Goal: Task Accomplishment & Management: Use online tool/utility

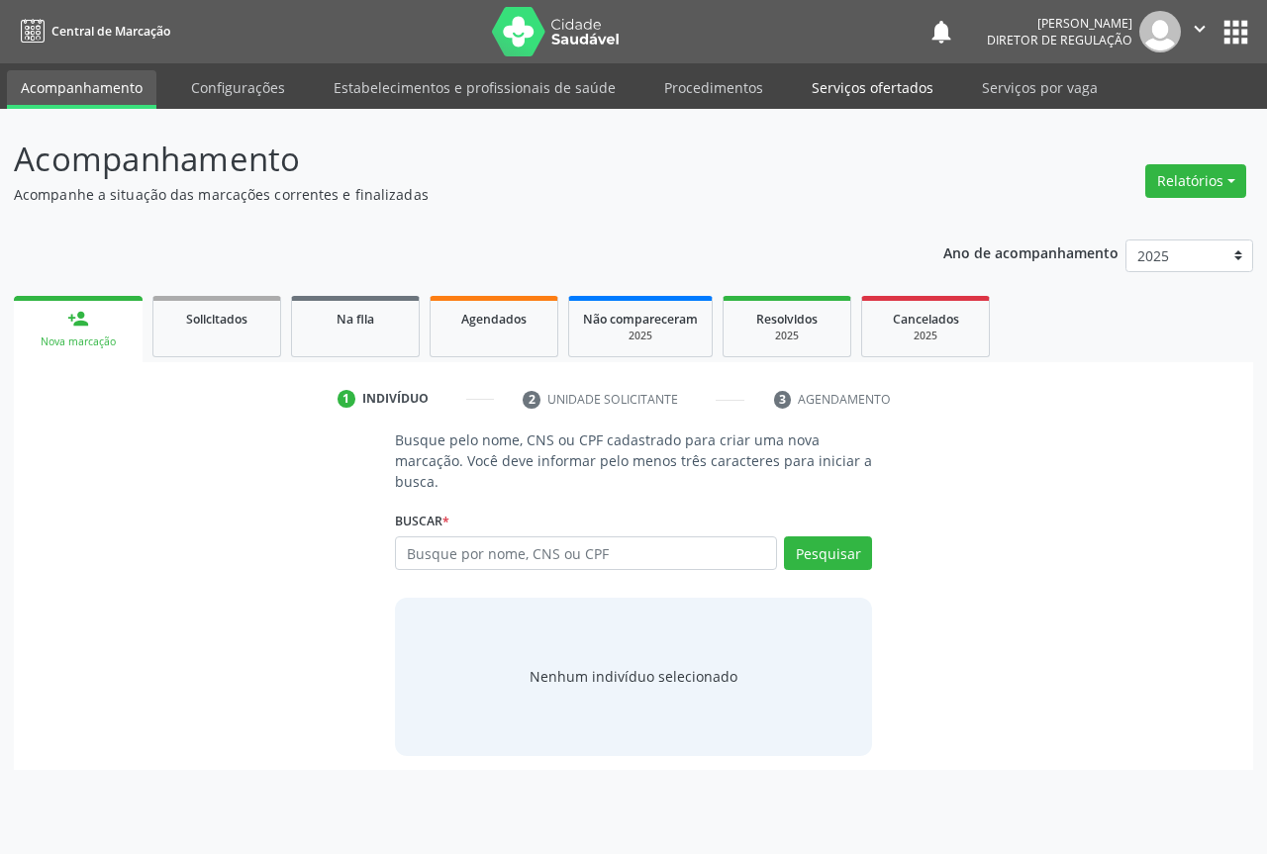
click at [880, 76] on link "Serviços ofertados" at bounding box center [872, 87] width 149 height 35
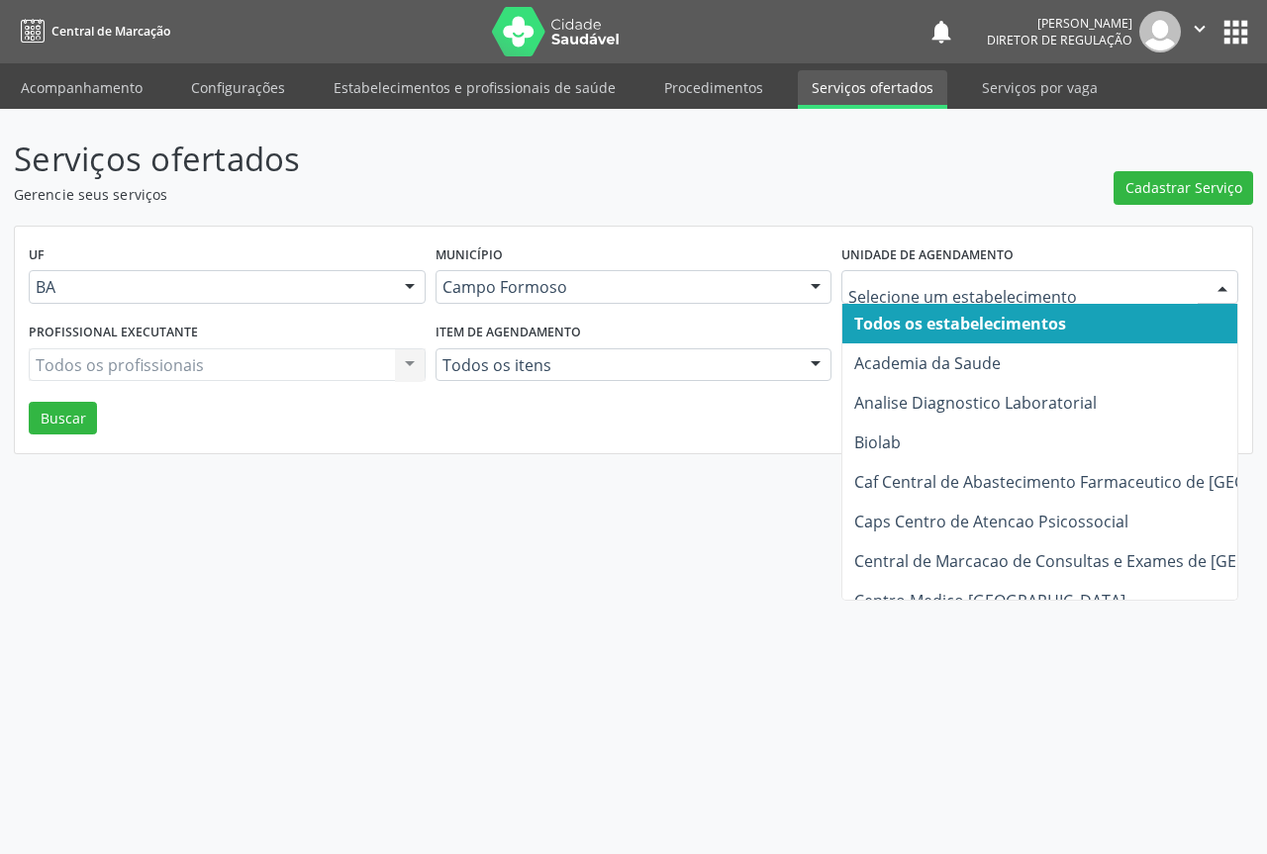
type input "p"
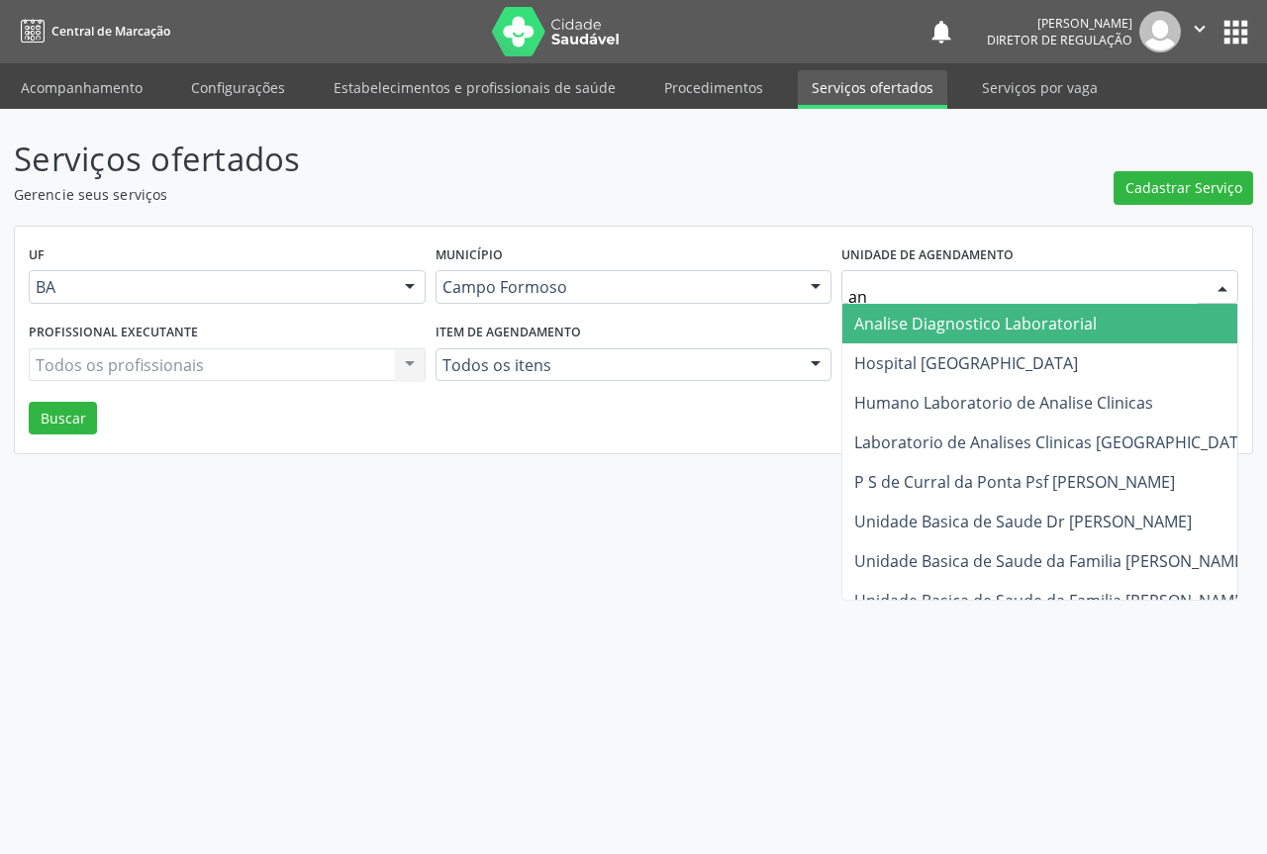
type input "ana"
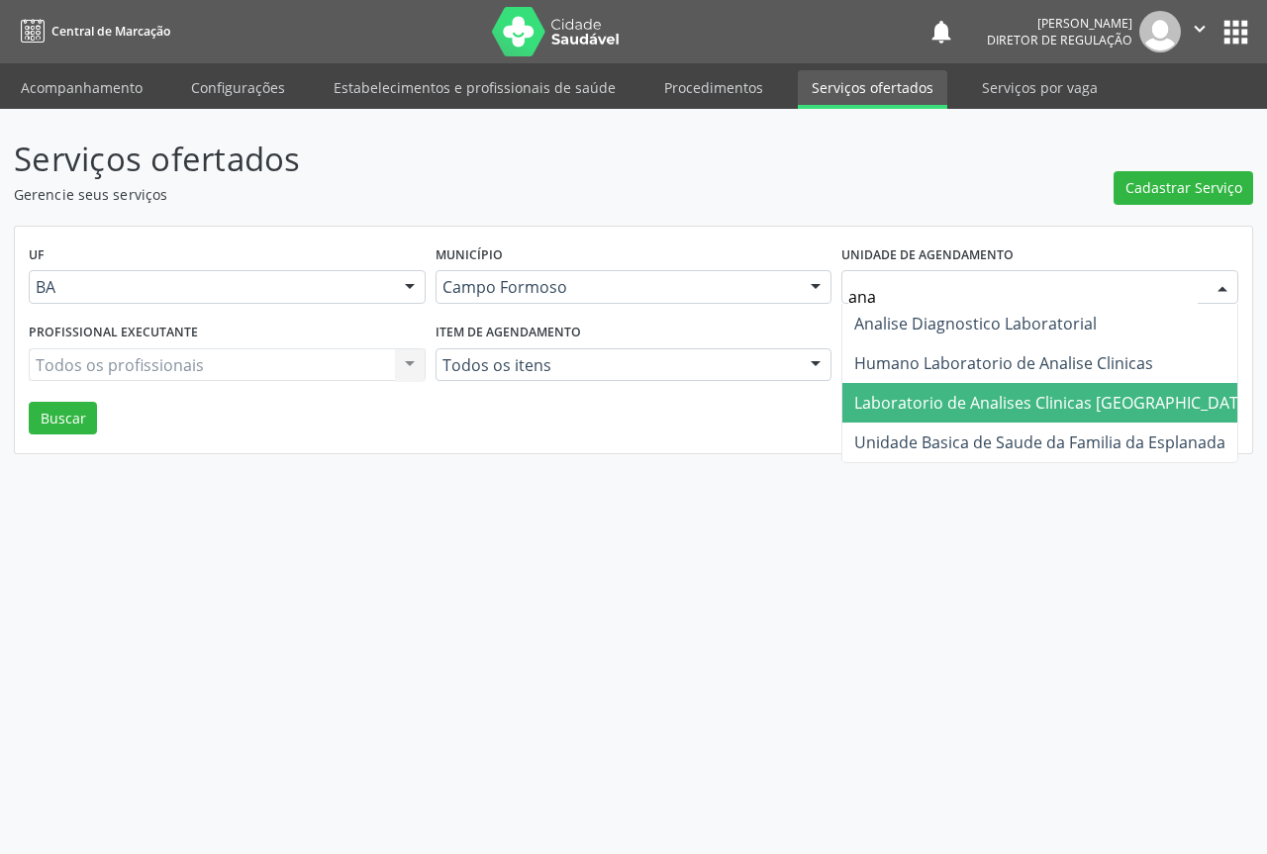
click at [926, 404] on span "Laboratorio de Analises Clinicas [GEOGRAPHIC_DATA]" at bounding box center [1053, 403] width 399 height 22
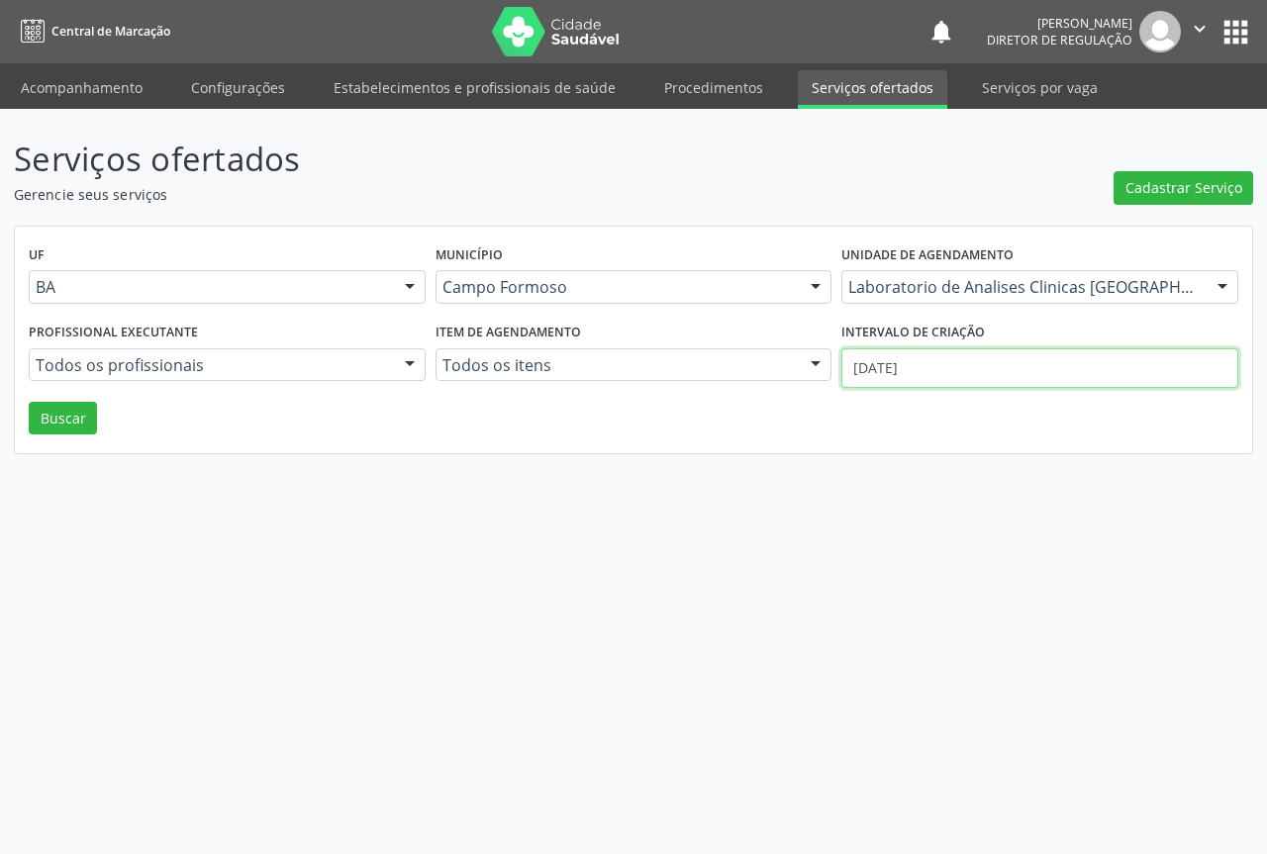
click at [1039, 376] on input "[DATE]" at bounding box center [1039, 368] width 397 height 40
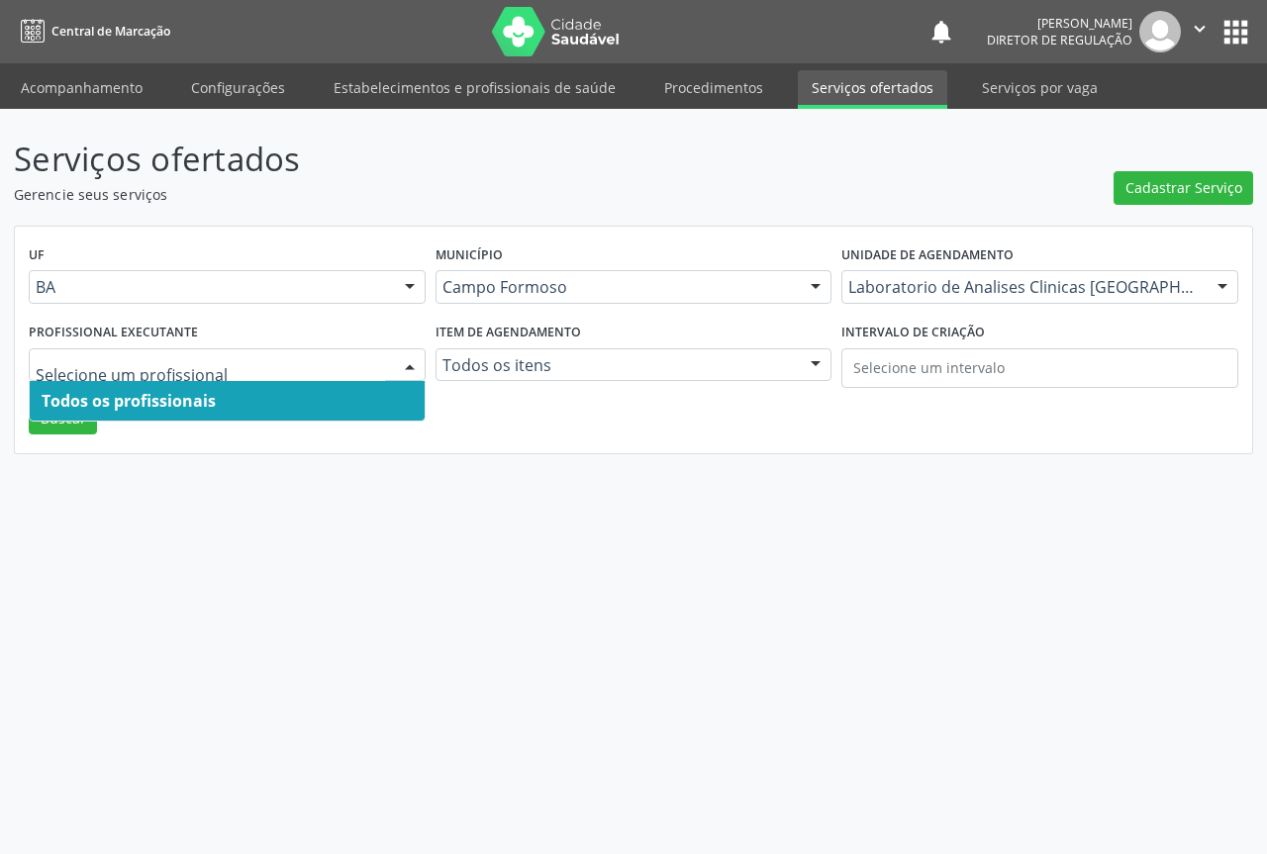
click at [136, 421] on span "Todos os profissionais" at bounding box center [227, 401] width 395 height 40
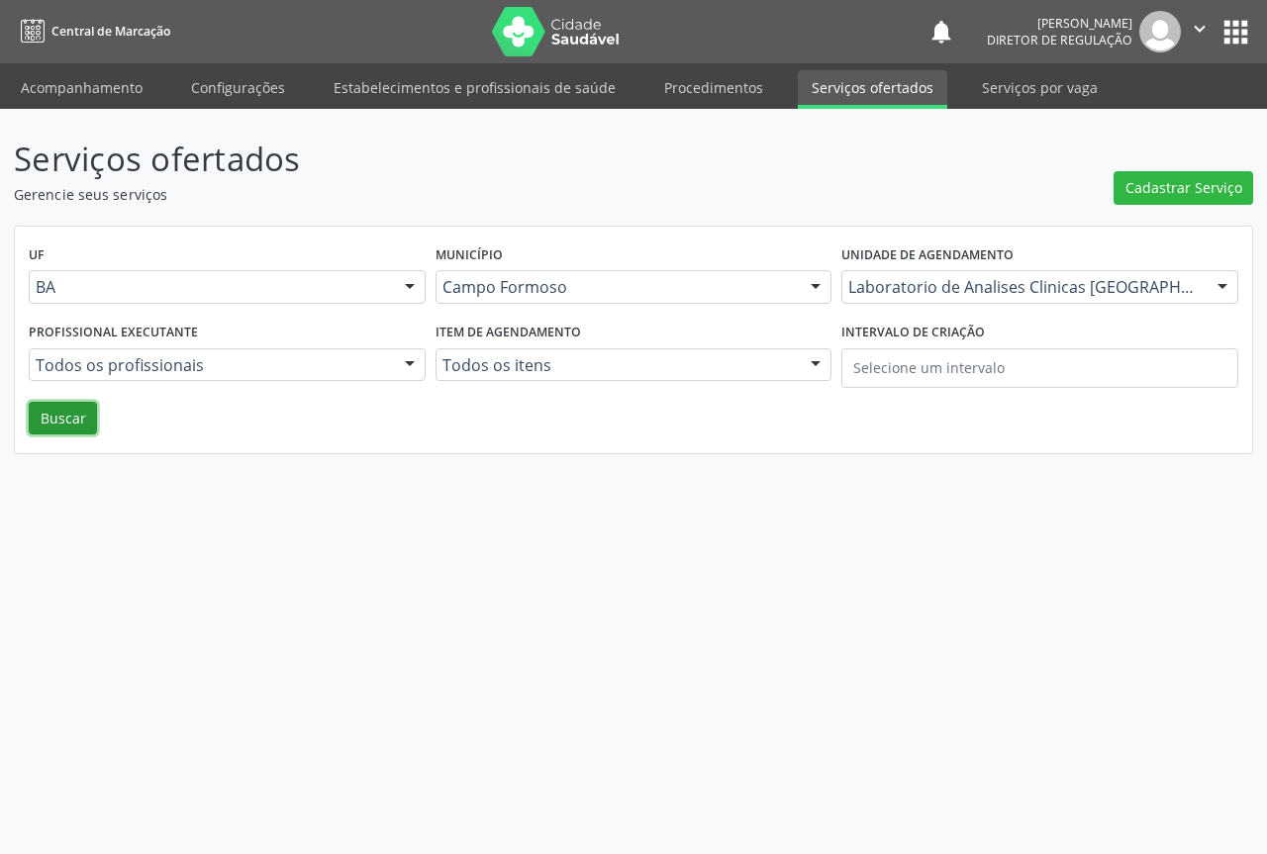
click at [42, 423] on button "Buscar" at bounding box center [63, 419] width 68 height 34
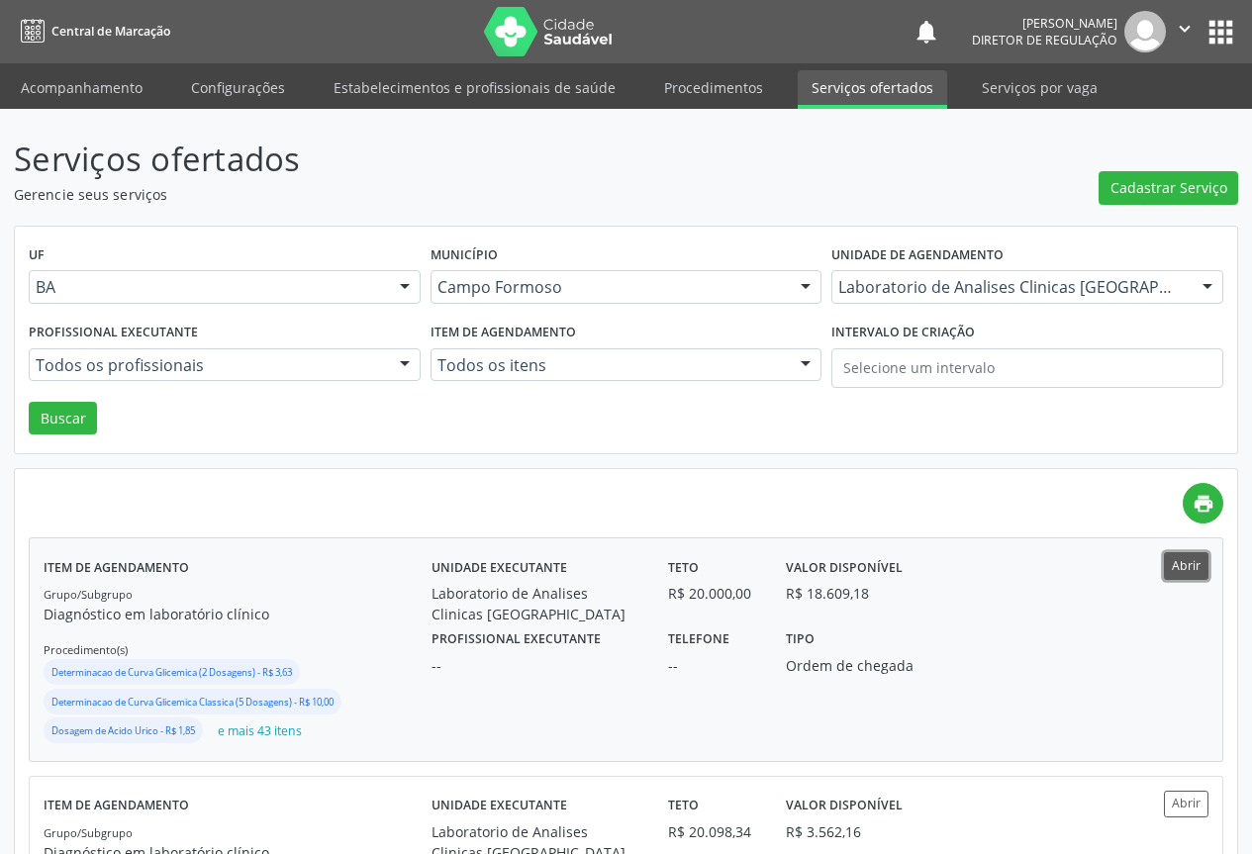
click at [1184, 558] on button "Abrir" at bounding box center [1186, 565] width 45 height 27
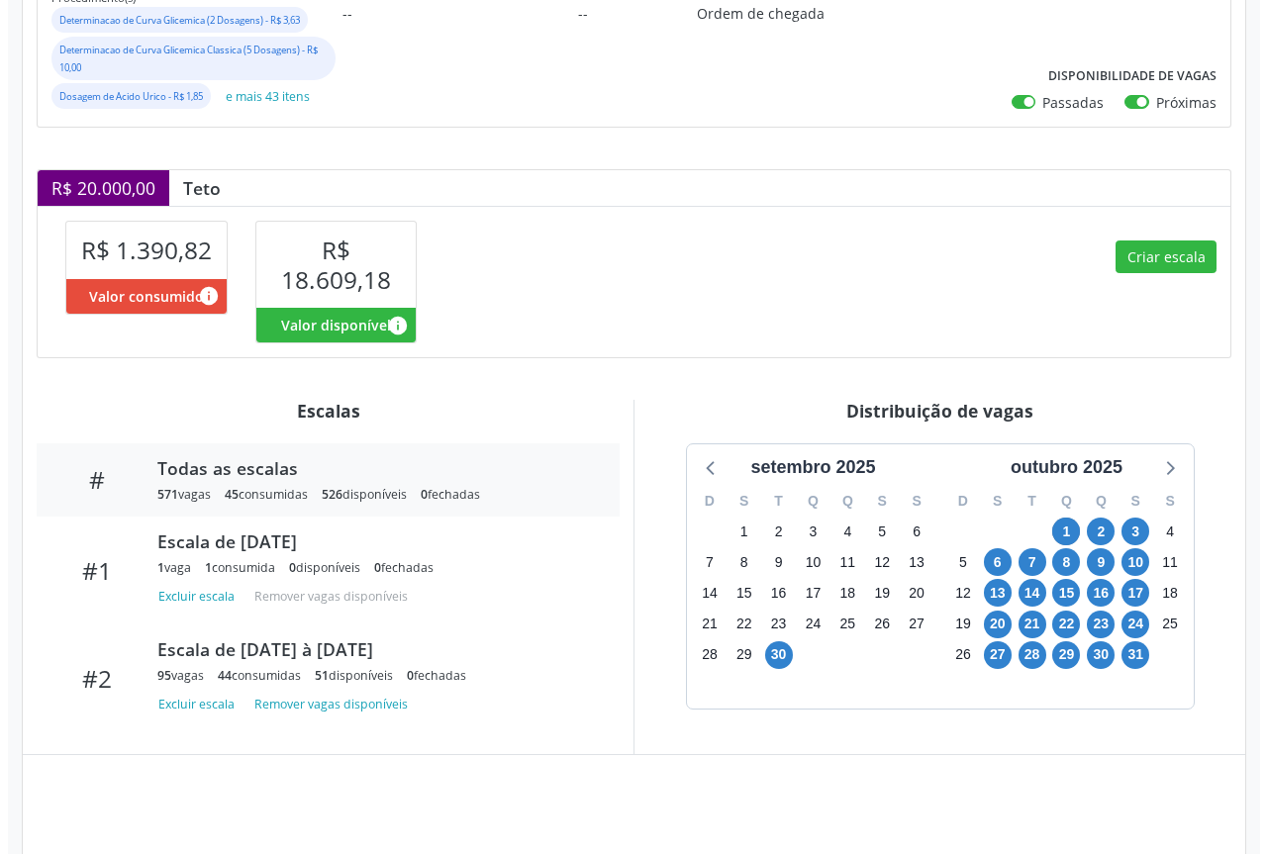
scroll to position [495, 0]
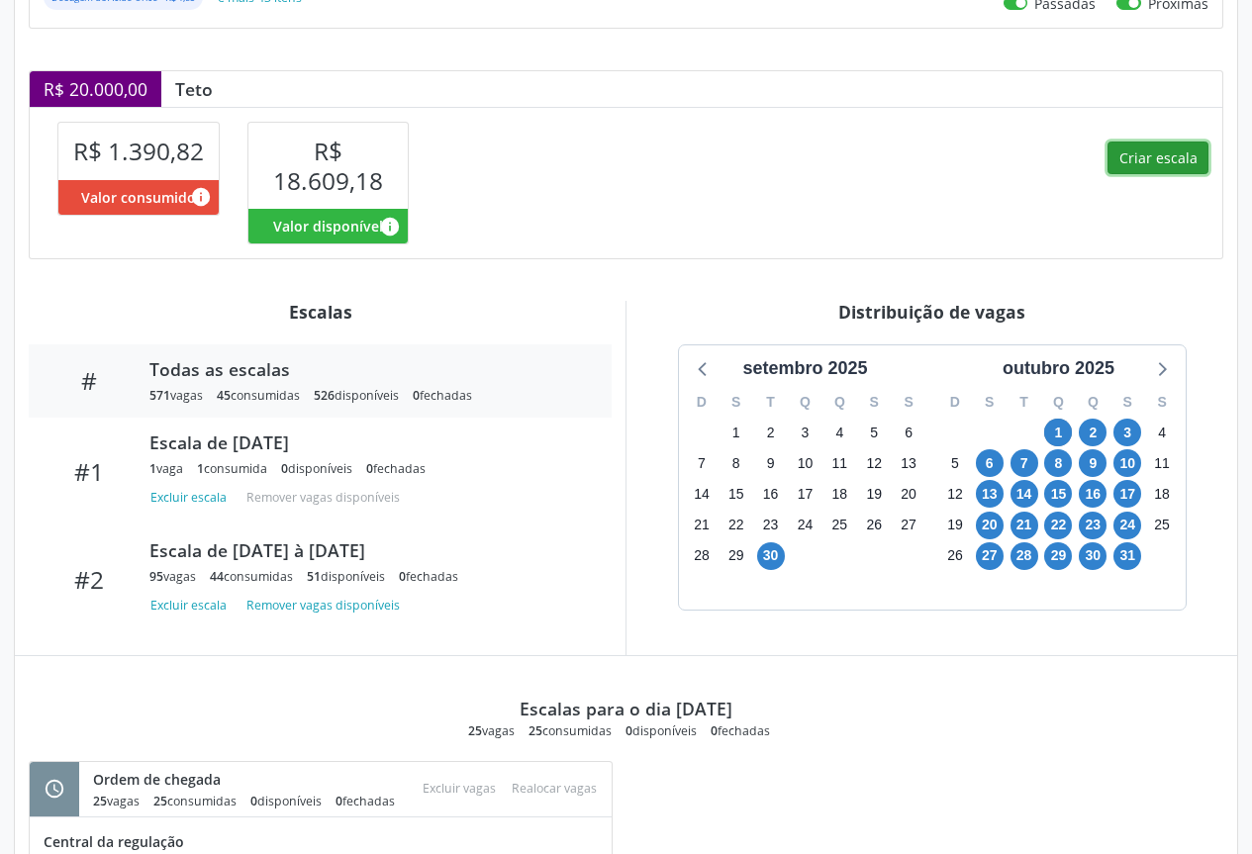
click at [1144, 146] on button "Criar escala" at bounding box center [1158, 159] width 101 height 34
select select "9"
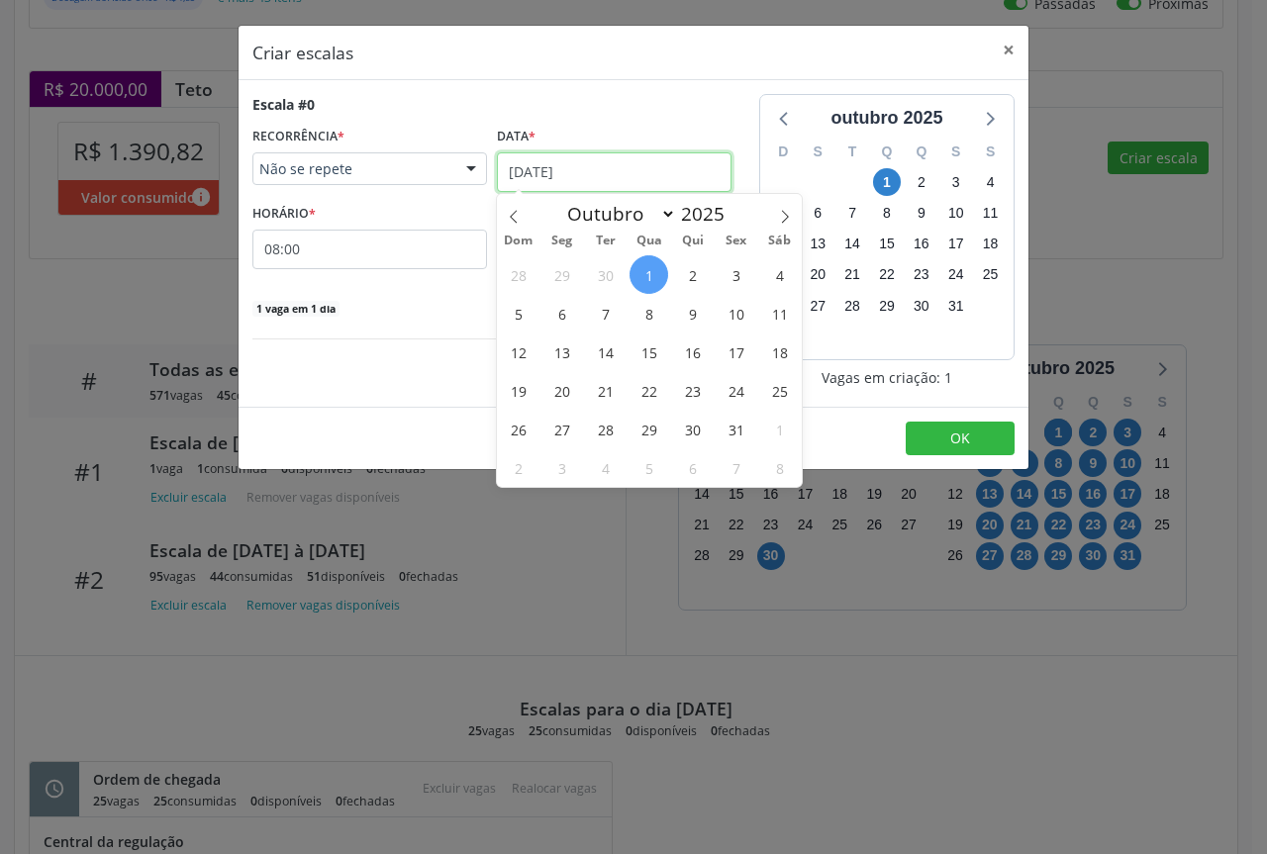
click at [684, 176] on input "[DATE]" at bounding box center [614, 172] width 235 height 40
click at [687, 275] on span "2" at bounding box center [692, 274] width 39 height 39
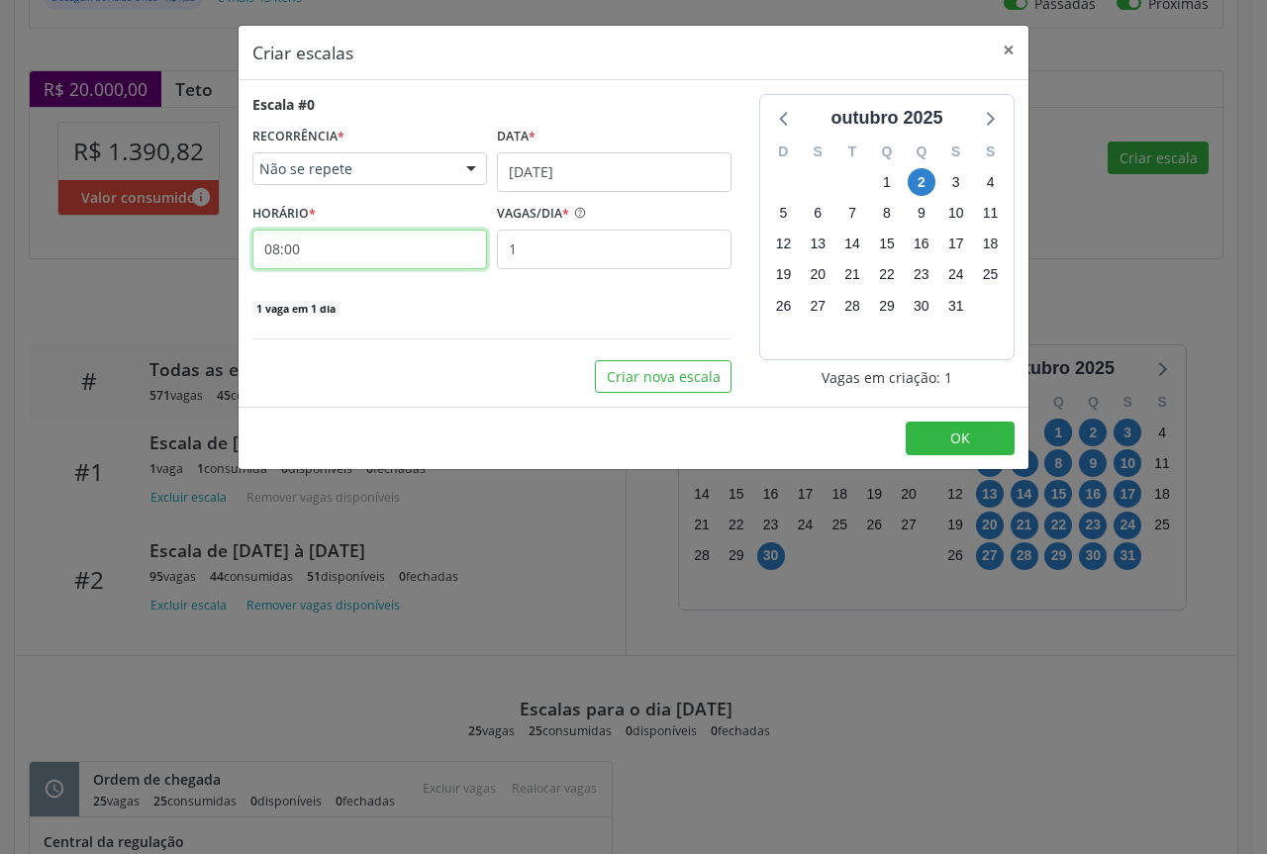
click at [398, 238] on input "08:00" at bounding box center [369, 250] width 235 height 40
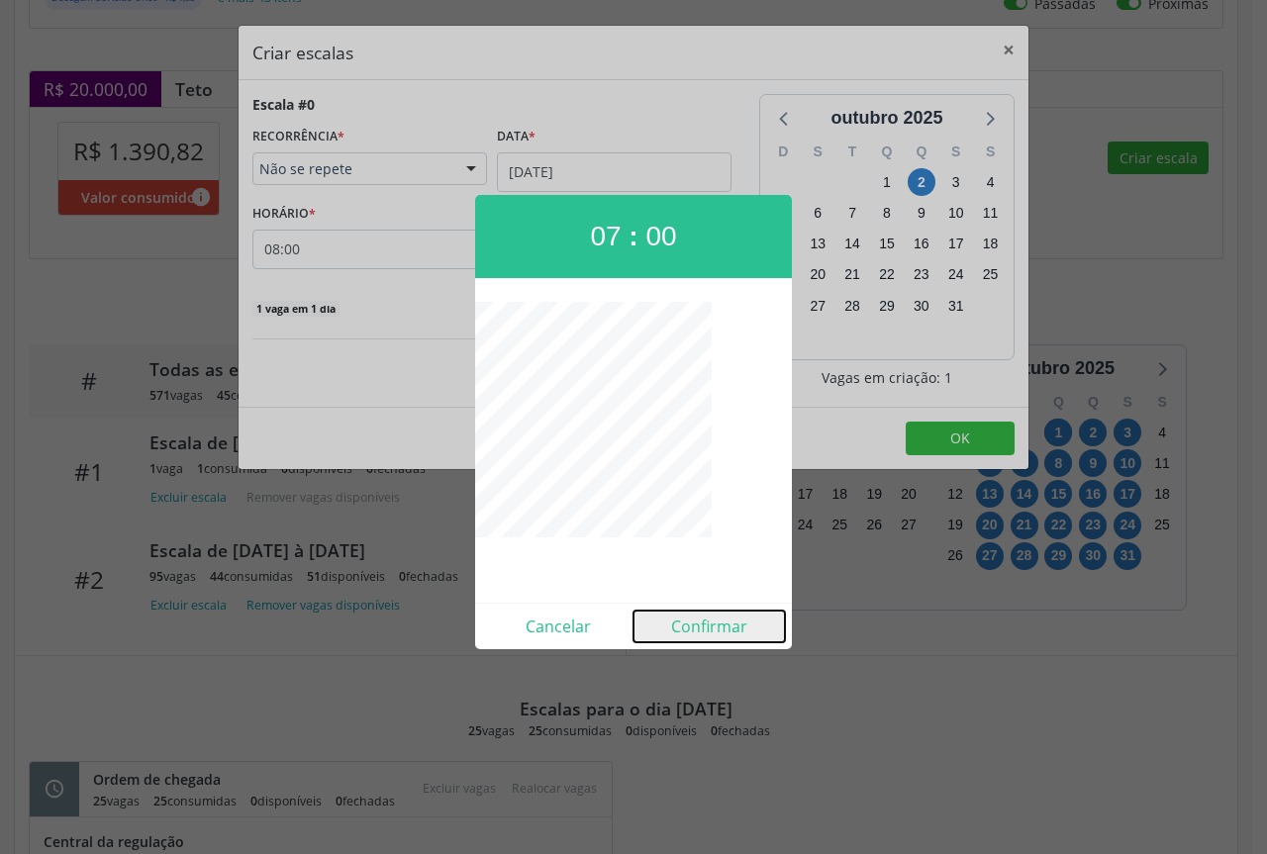
click at [743, 625] on button "Confirmar" at bounding box center [709, 627] width 151 height 32
type input "07:00"
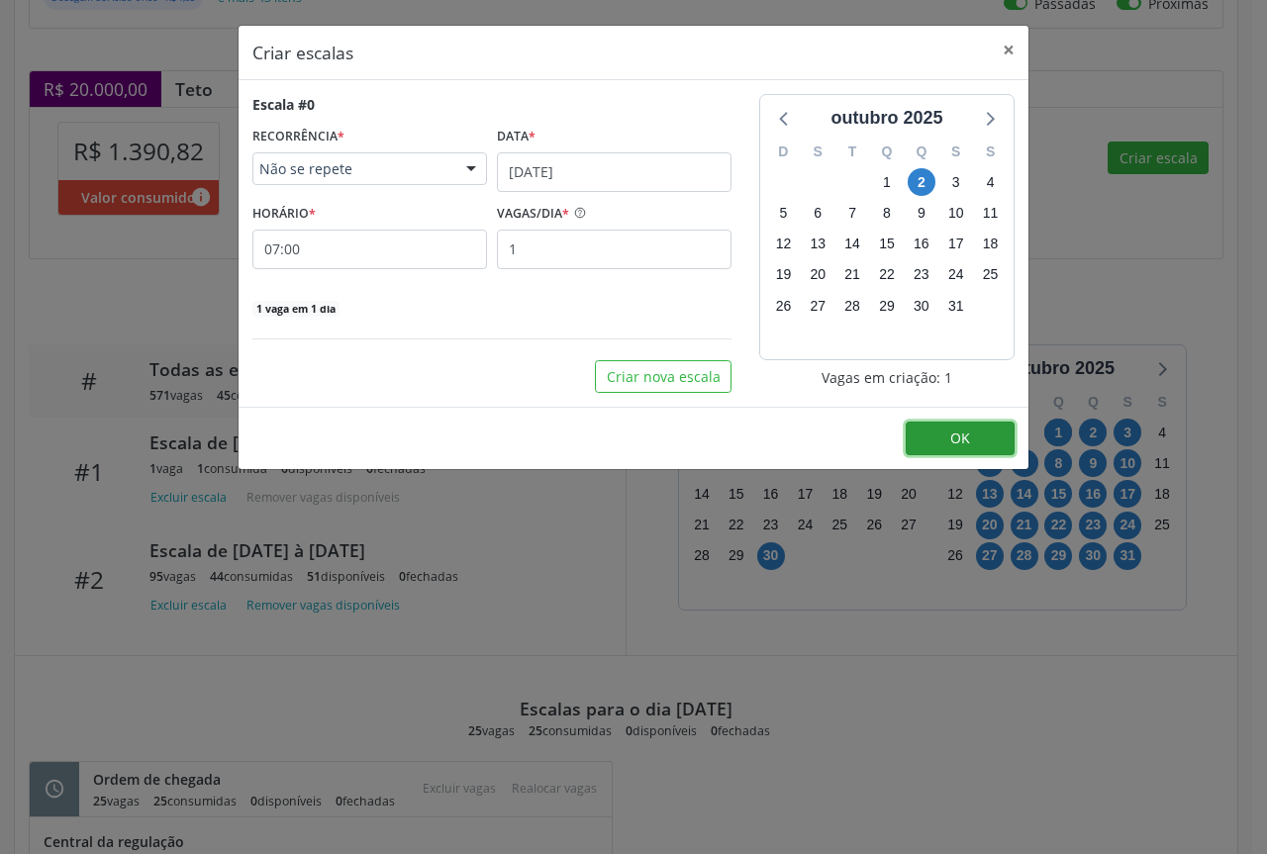
click at [968, 442] on span "OK" at bounding box center [960, 438] width 20 height 19
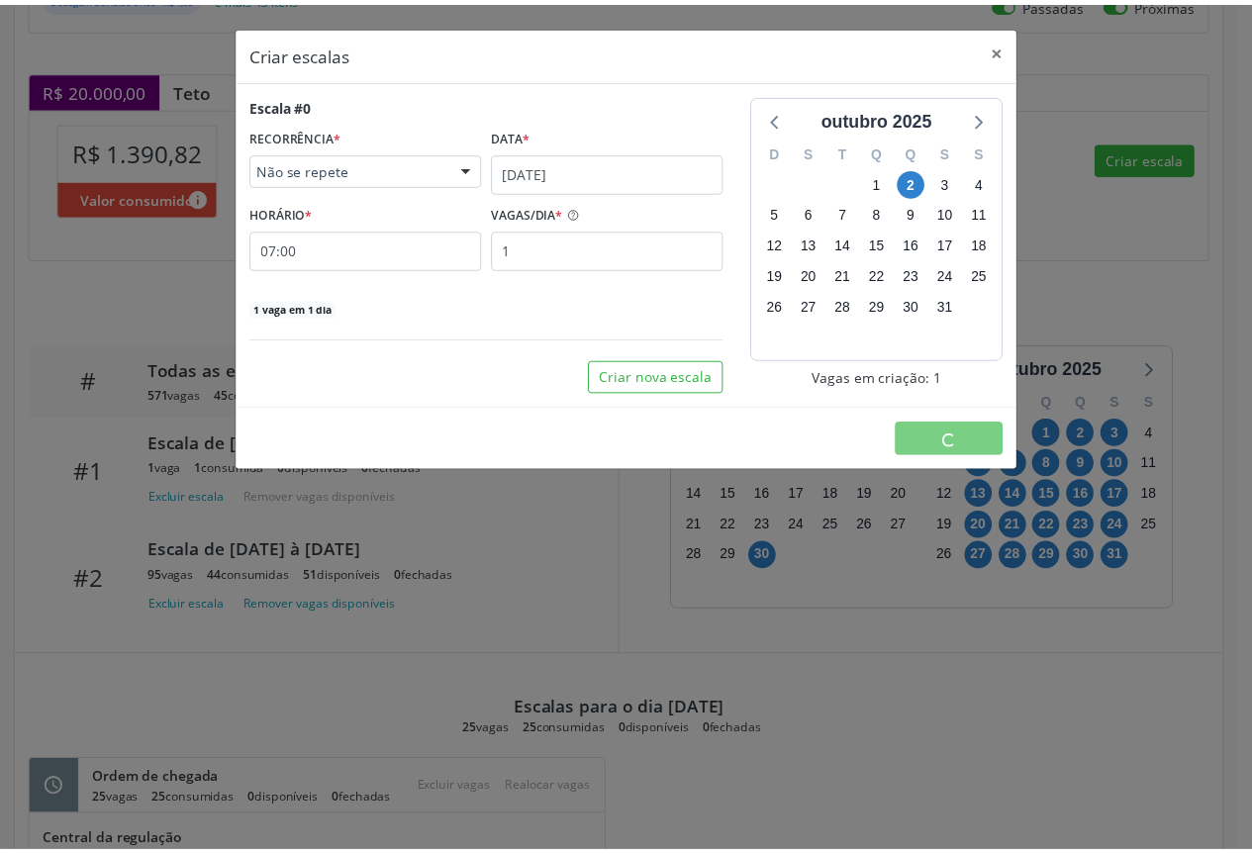
scroll to position [0, 0]
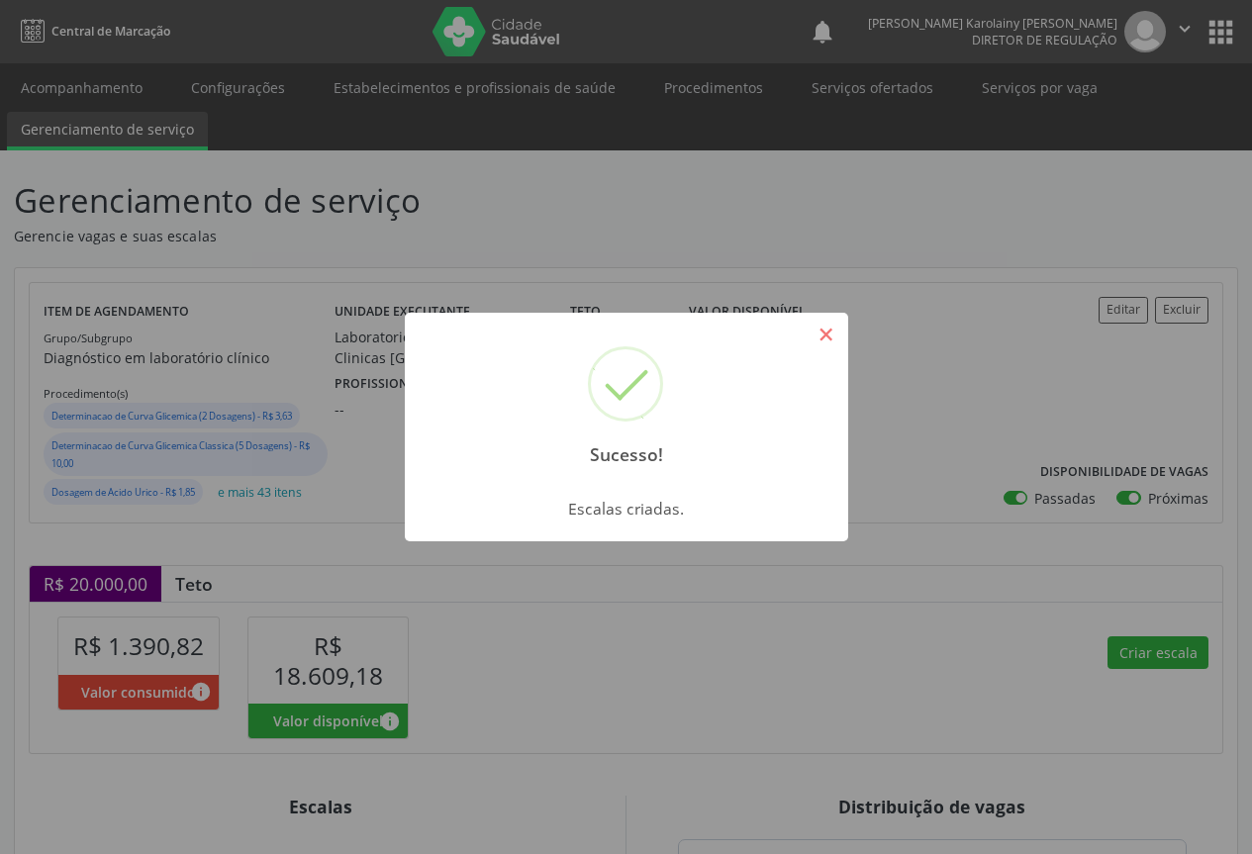
click at [826, 327] on button "×" at bounding box center [827, 335] width 34 height 34
